Goal: Transaction & Acquisition: Purchase product/service

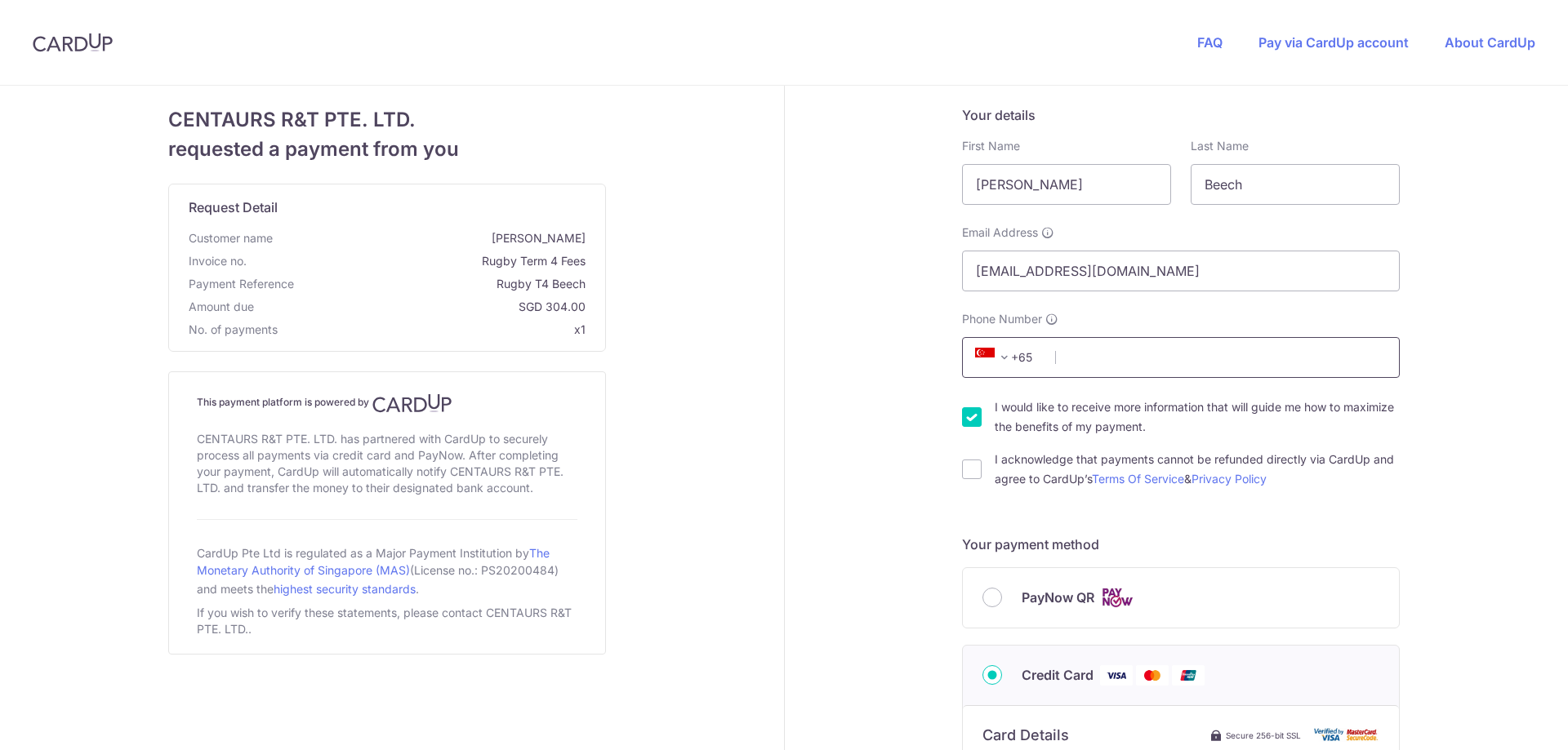
click at [1083, 352] on input "Phone Number" at bounding box center [1181, 357] width 438 height 41
type input "91357841"
click at [1073, 407] on label "I would like to receive more information that will guide me how to maximize the…" at bounding box center [1197, 417] width 405 height 39
click at [982, 408] on input "I would like to receive more information that will guide me how to maximize the…" at bounding box center [972, 417] width 19 height 19
checkbox input "false"
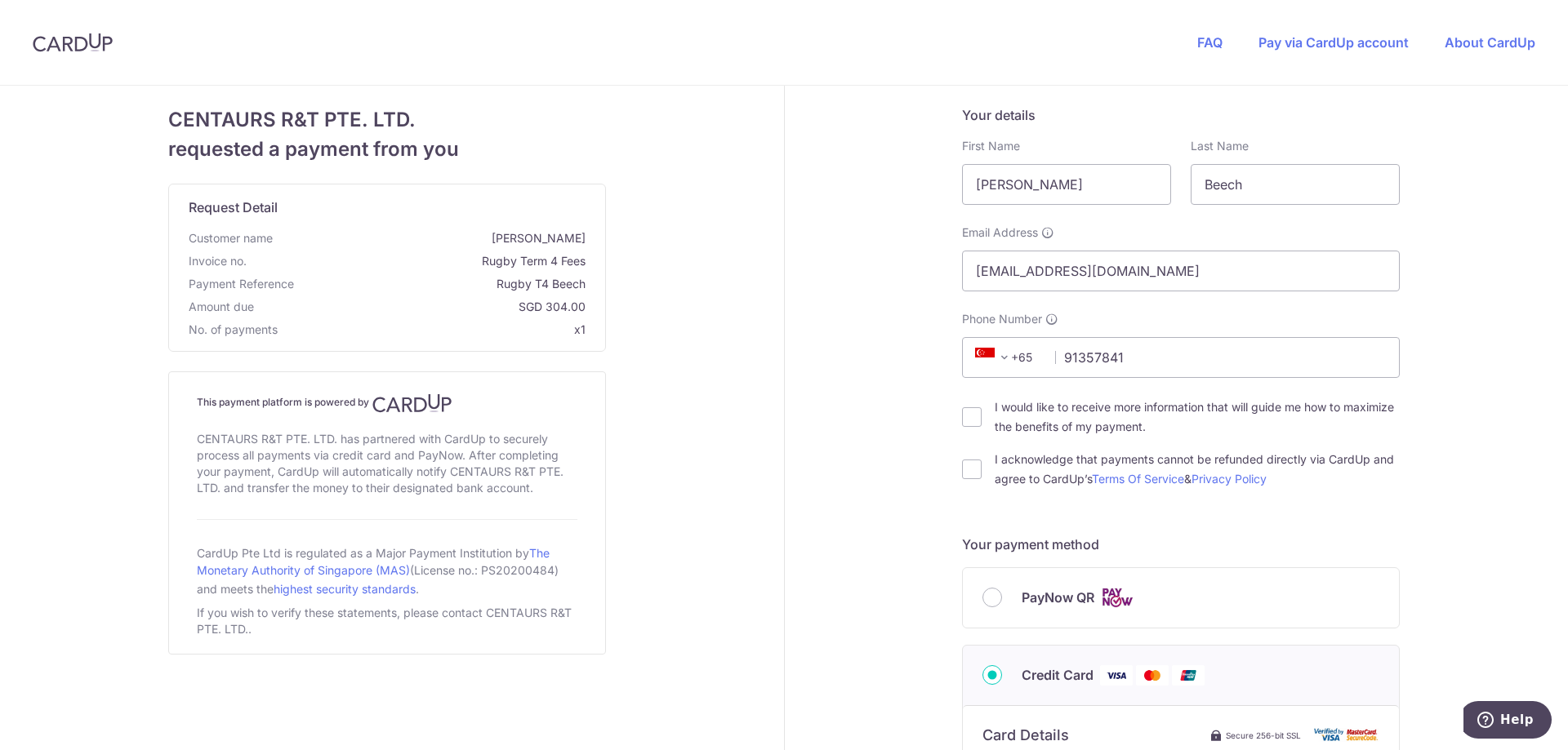
click at [1038, 466] on label "I acknowledge that payments cannot be refunded directly via CardUp and agree to…" at bounding box center [1197, 469] width 405 height 39
click at [982, 466] on input "I acknowledge that payments cannot be refunded directly via CardUp and agree to…" at bounding box center [972, 469] width 19 height 19
checkbox input "true"
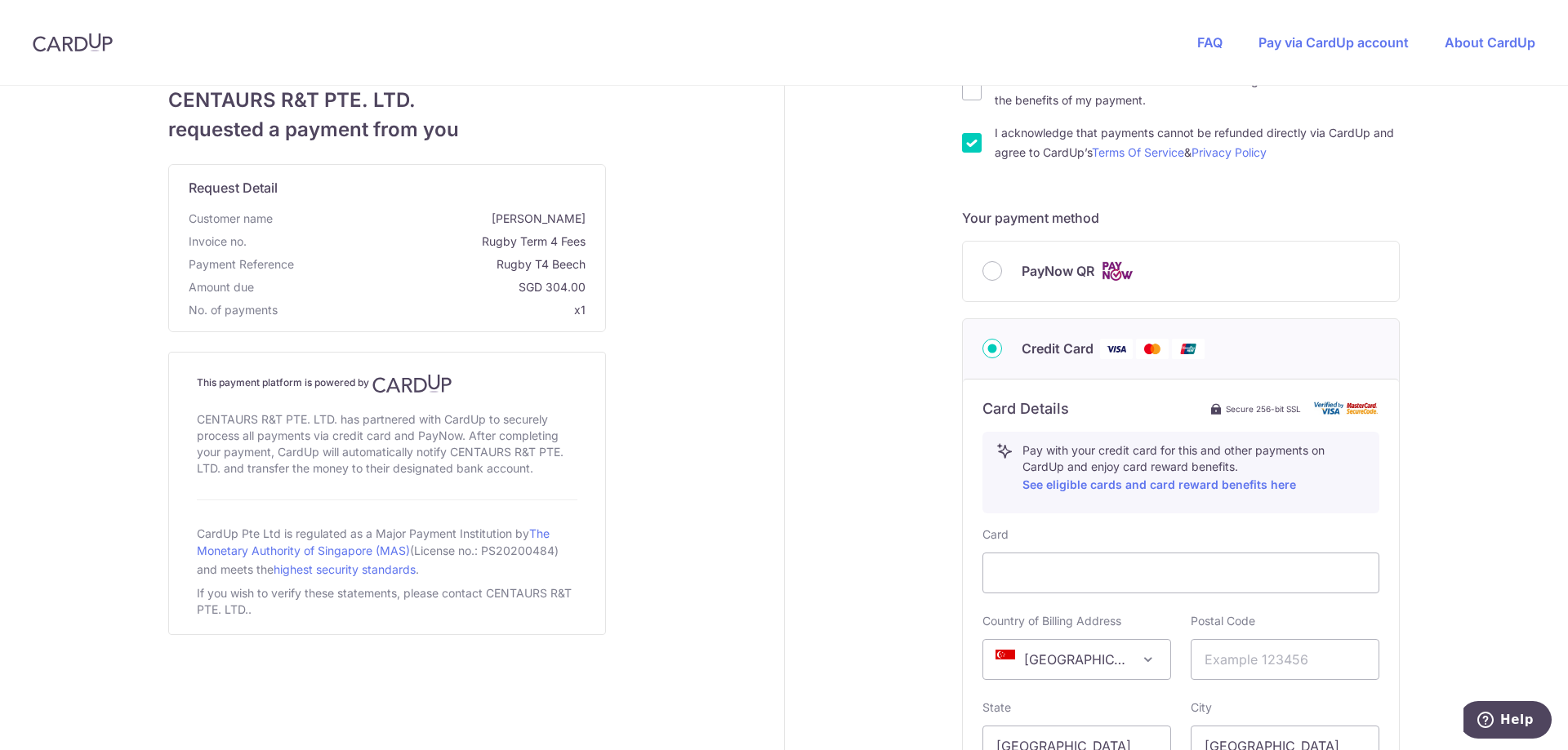
scroll to position [490, 0]
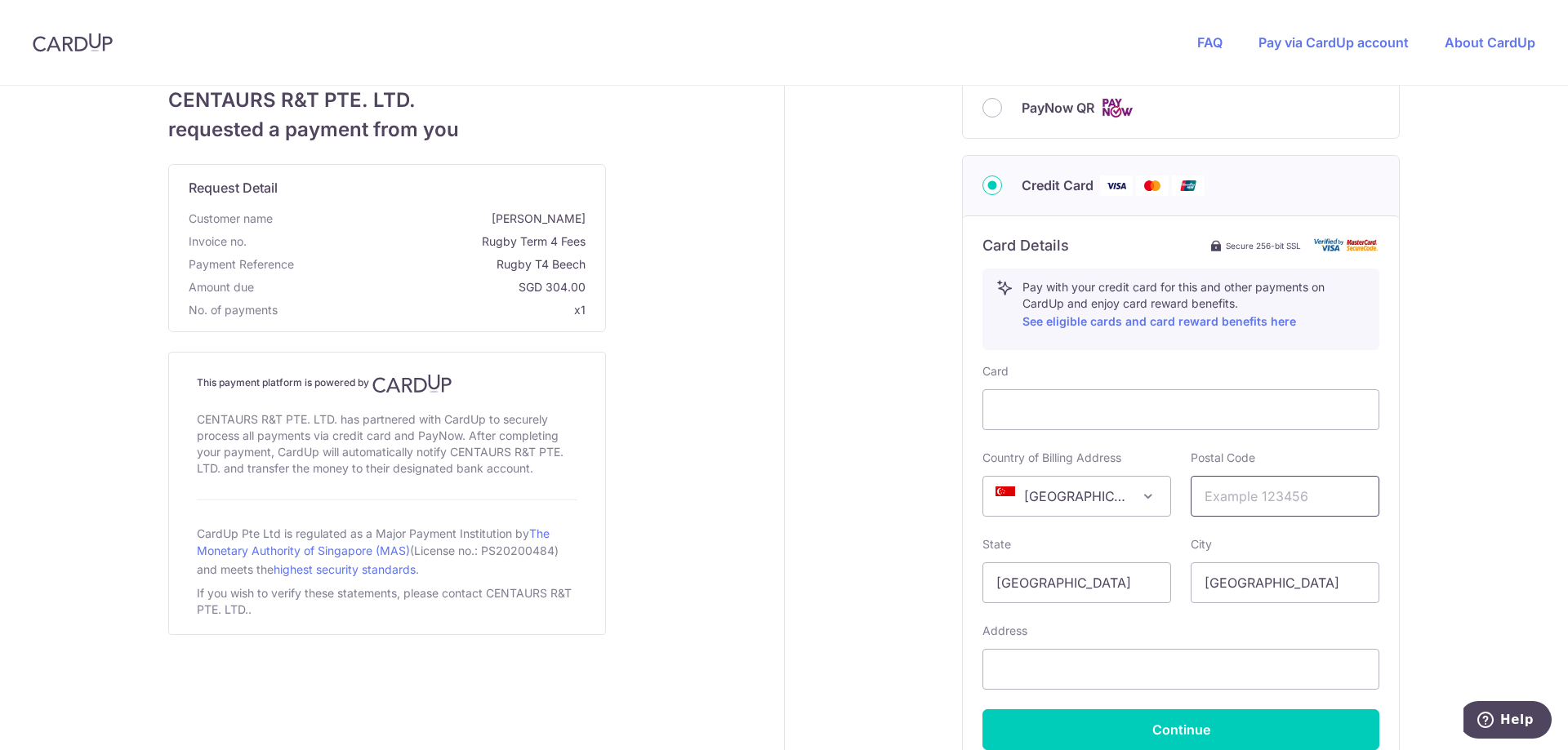
click at [1250, 504] on input "text" at bounding box center [1285, 496] width 189 height 41
type input "289563"
type input "[STREET_ADDRESS]"
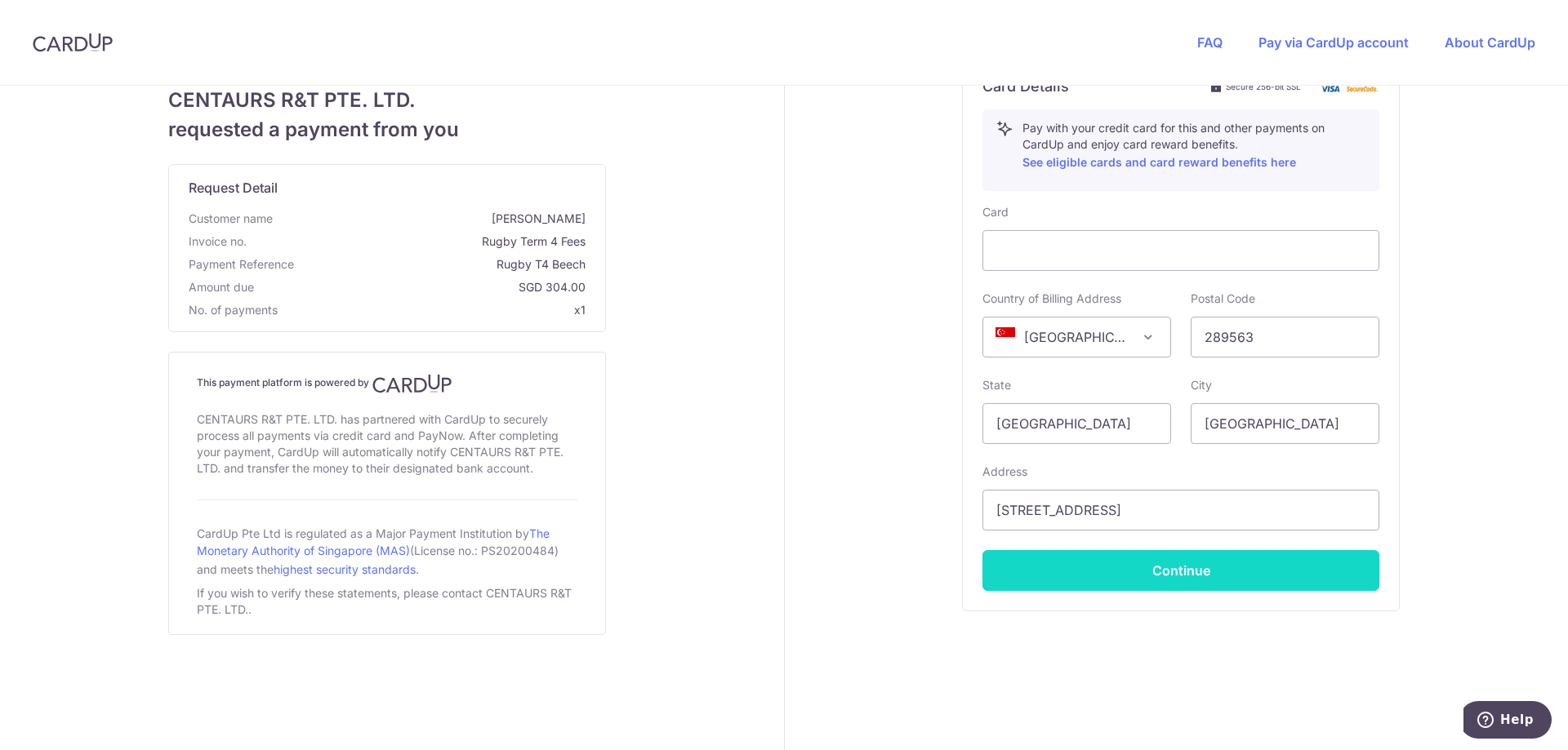
click at [1193, 577] on button "Continue" at bounding box center [1181, 571] width 397 height 41
type input "**** 1990"
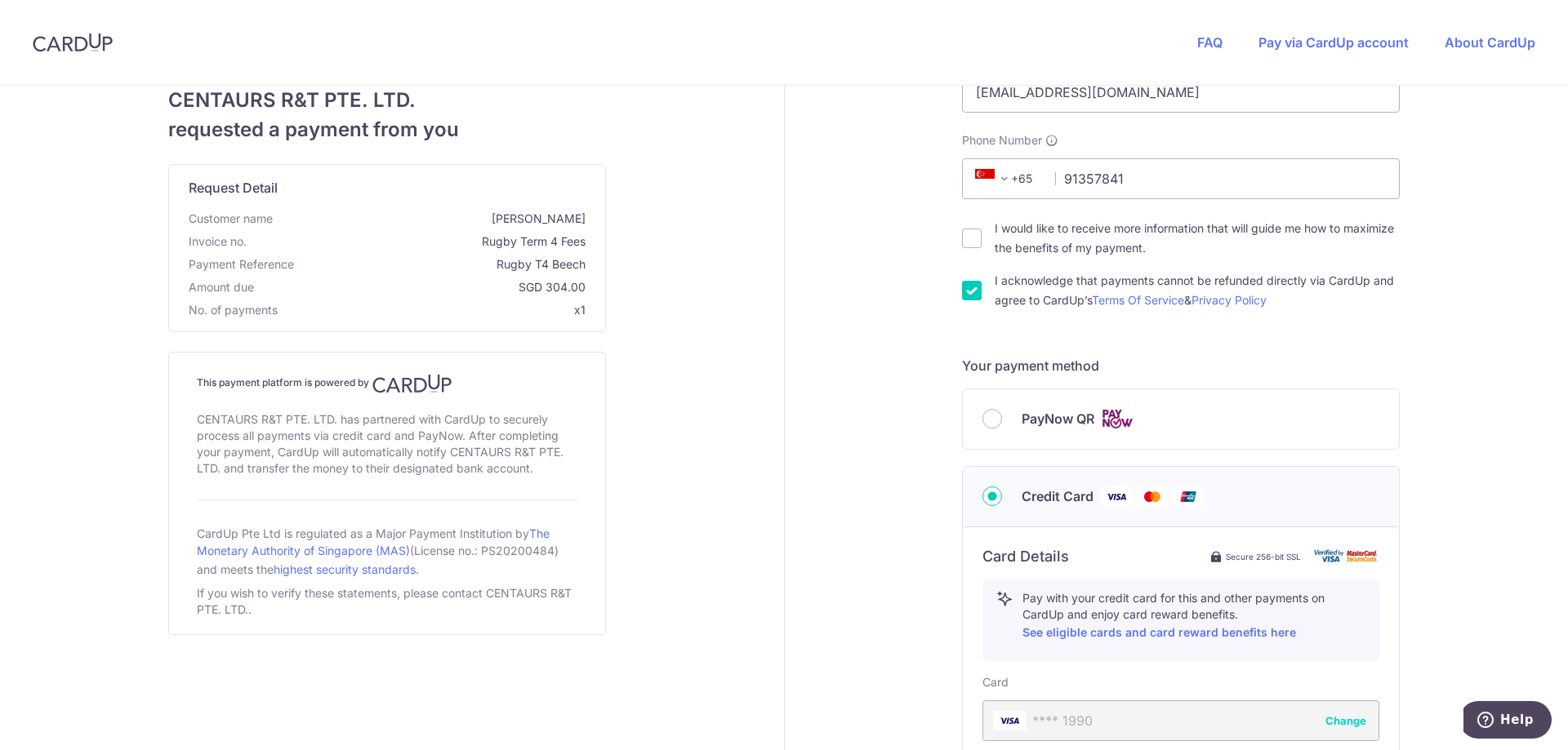
scroll to position [424, 0]
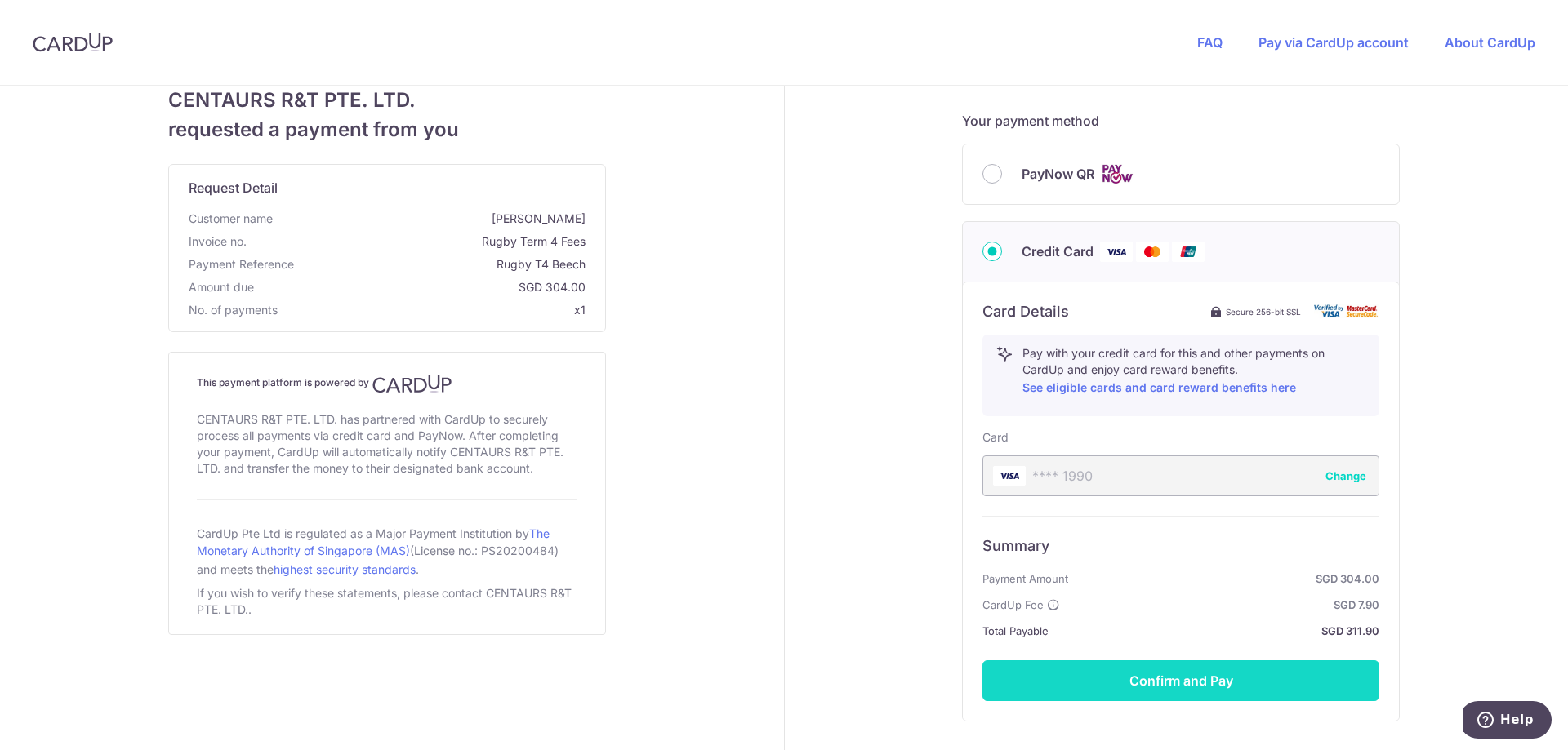
click at [1200, 682] on button "Confirm and Pay" at bounding box center [1181, 680] width 397 height 41
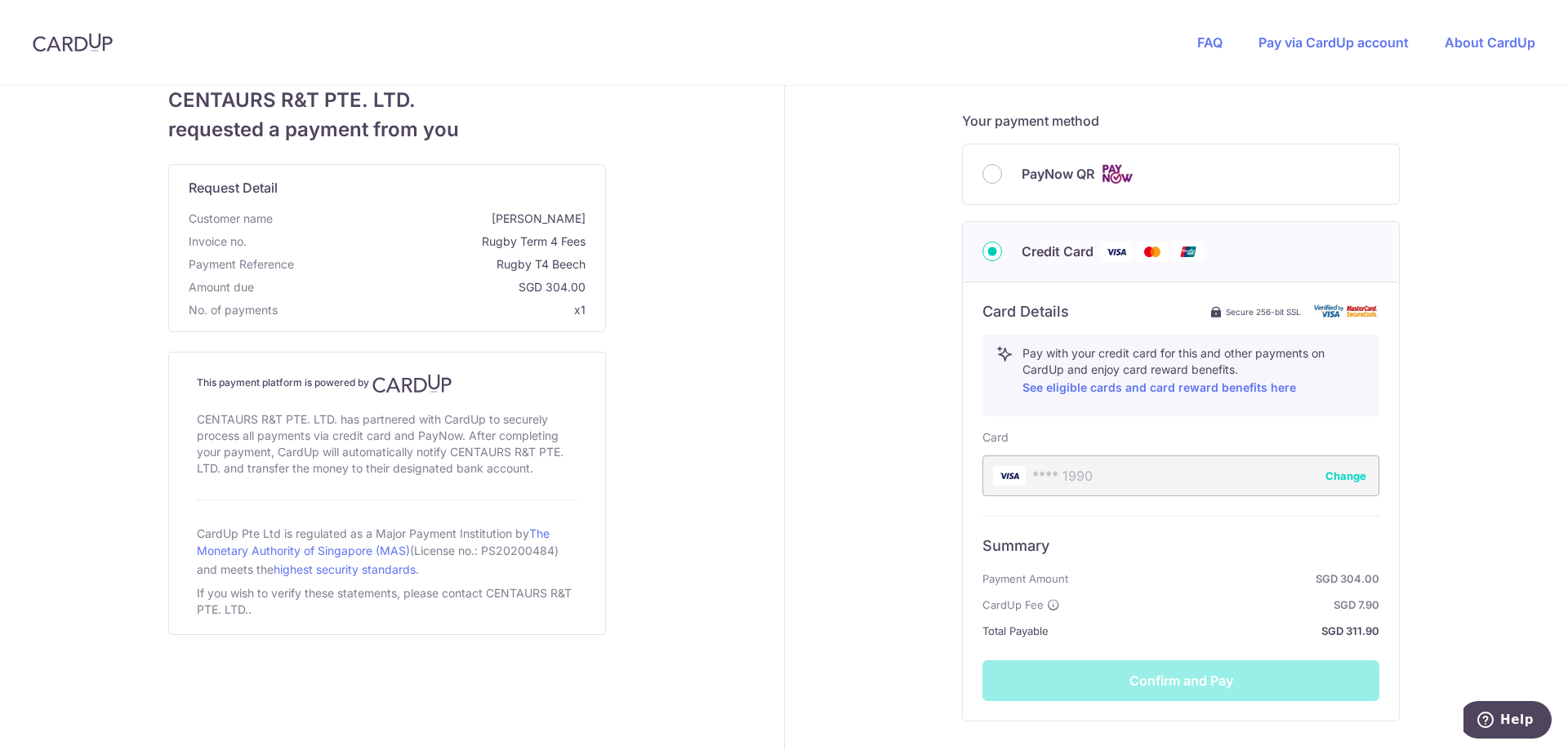
scroll to position [534, 0]
